Goal: Task Accomplishment & Management: Manage account settings

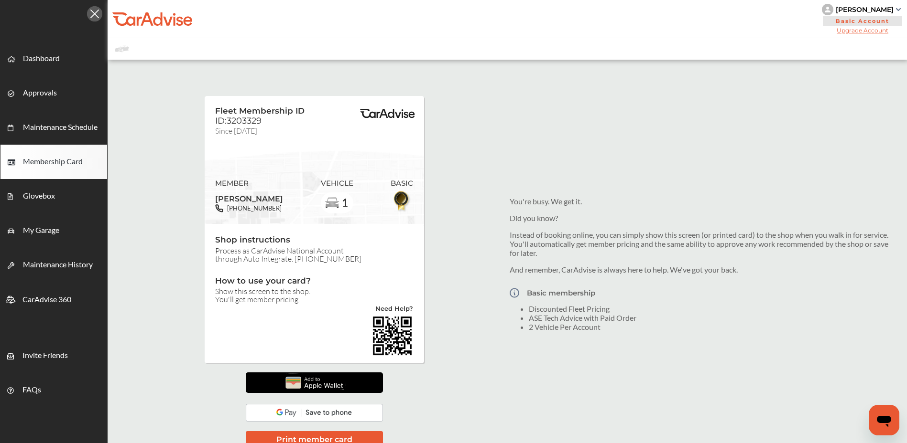
scroll to position [61, 0]
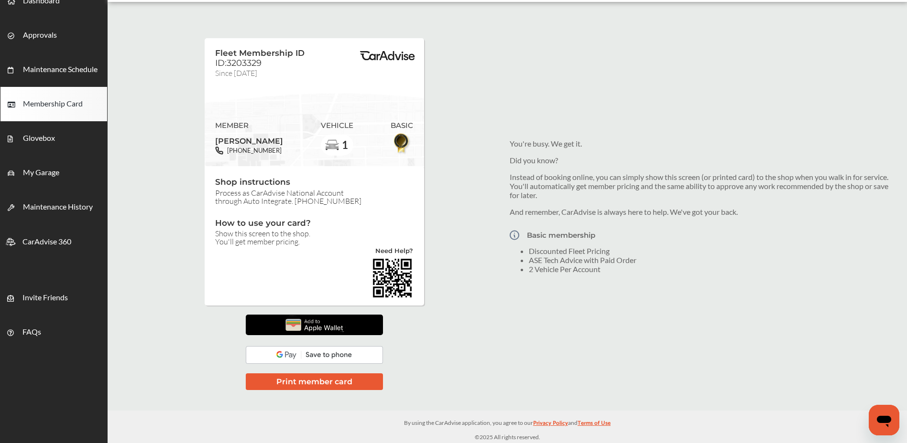
click at [314, 322] on img at bounding box center [314, 325] width 66 height 21
click at [552, 64] on div "Fleet Membership ID ID:3203329 Since [DATE] MEMBER [PERSON_NAME] [PHONE_NUMBER]…" at bounding box center [507, 207] width 799 height 400
click at [343, 377] on button "Print member card" at bounding box center [314, 382] width 137 height 17
click at [341, 379] on button "Print member card" at bounding box center [314, 382] width 137 height 17
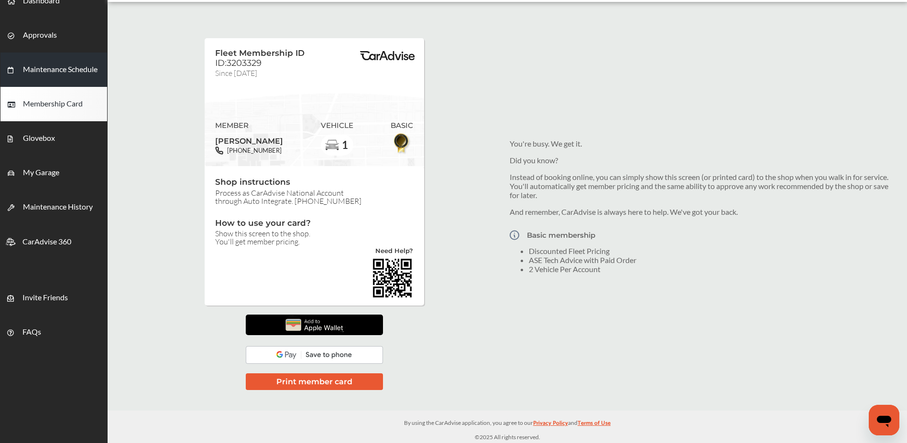
click at [77, 71] on span "Maintenance Schedule" at bounding box center [60, 71] width 75 height 12
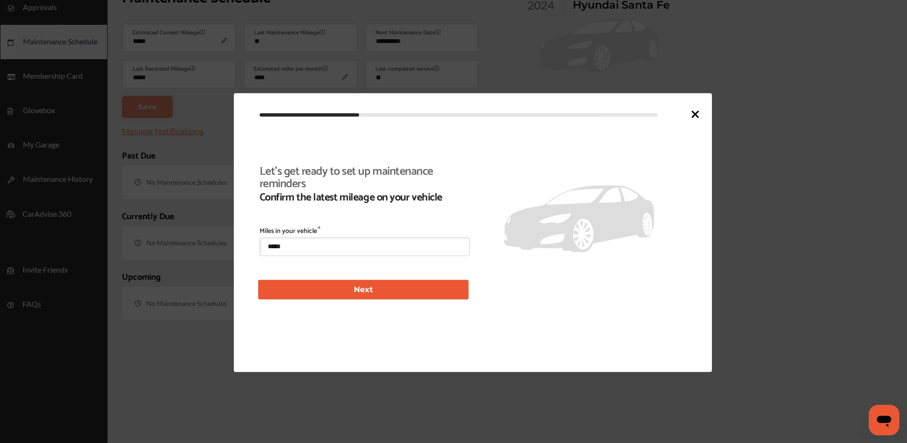
scroll to position [118, 0]
click at [53, 89] on div at bounding box center [453, 221] width 907 height 443
click at [55, 83] on div at bounding box center [453, 221] width 907 height 443
click at [698, 114] on icon at bounding box center [694, 113] width 11 height 11
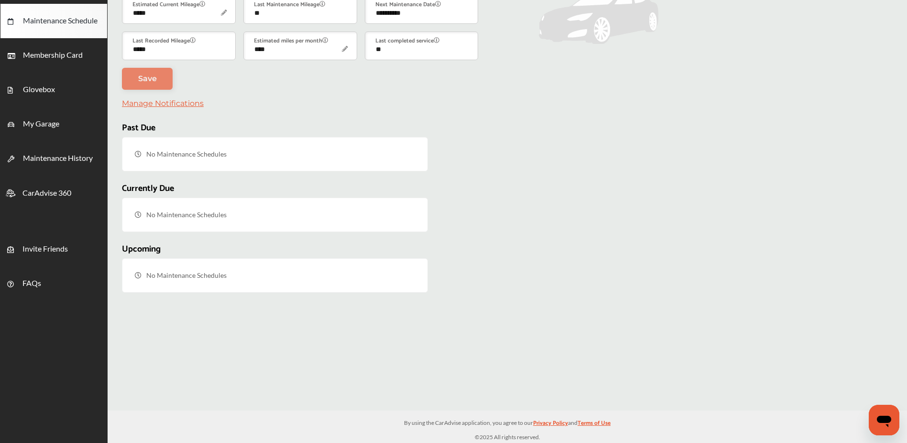
scroll to position [144, 0]
click at [63, 62] on link "Membership Card" at bounding box center [53, 55] width 107 height 34
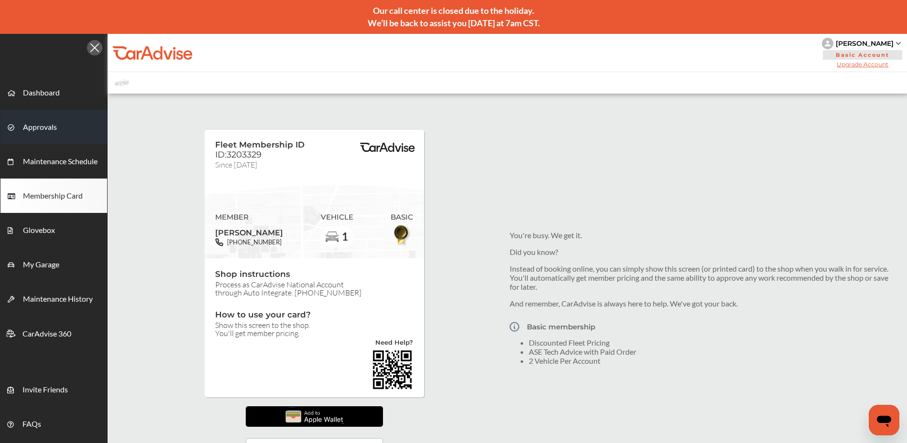
click at [52, 124] on span "Approvals" at bounding box center [40, 128] width 34 height 12
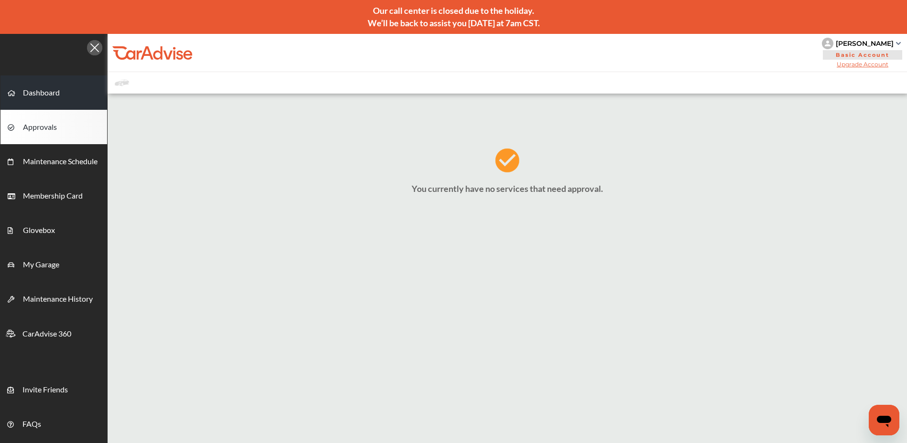
click at [40, 95] on span "Dashboard" at bounding box center [41, 94] width 37 height 12
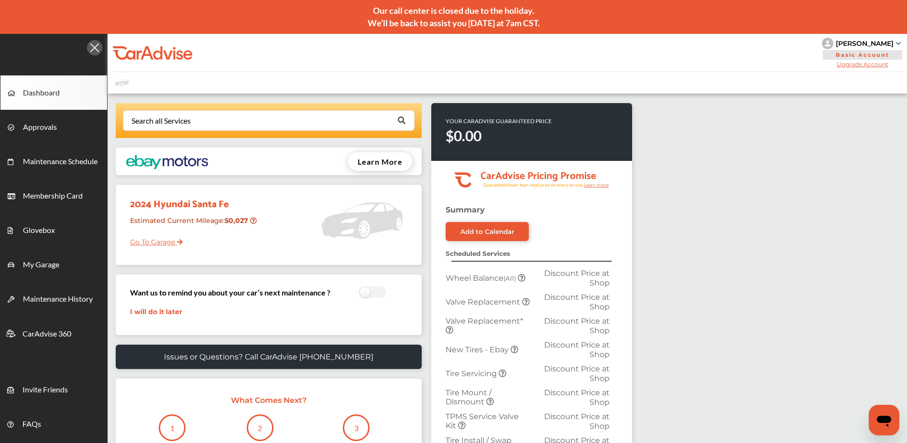
click at [172, 244] on link "Go To Garage" at bounding box center [153, 240] width 60 height 18
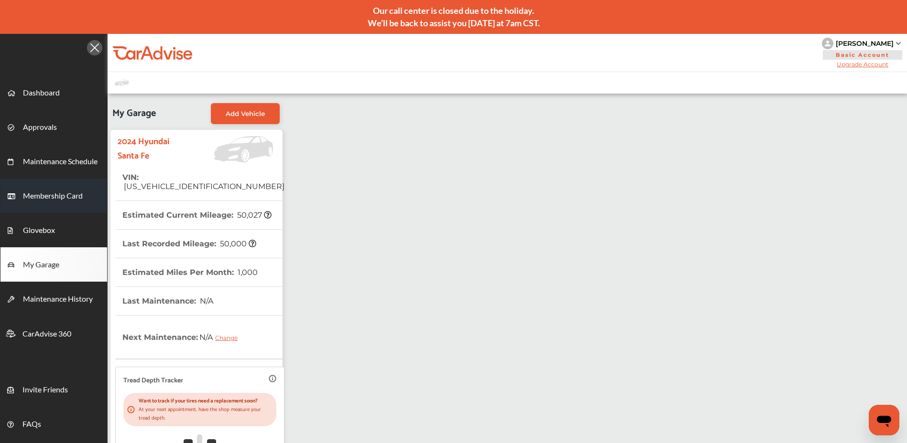
click at [57, 194] on span "Membership Card" at bounding box center [53, 197] width 60 height 12
